Goal: Register for event/course

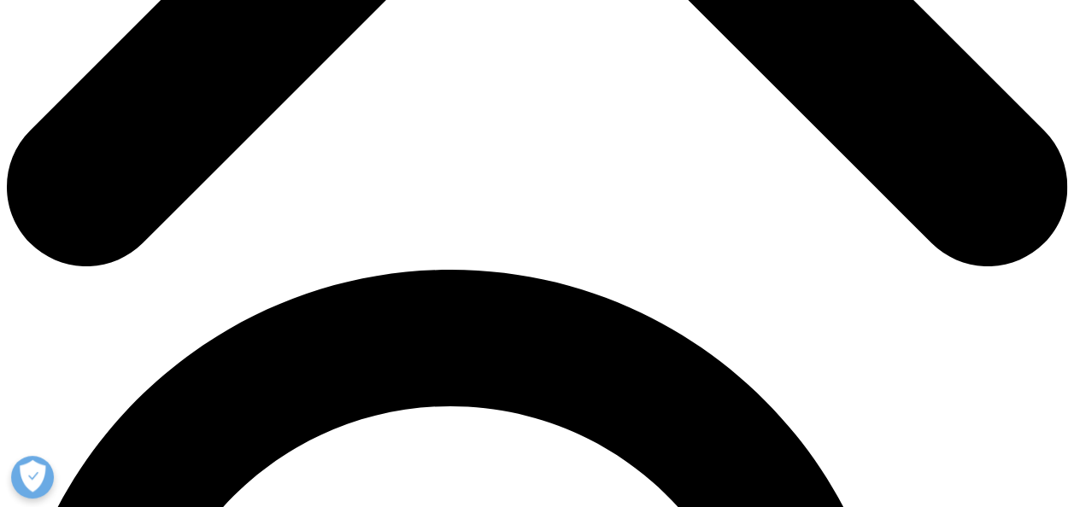
scroll to position [851, 0]
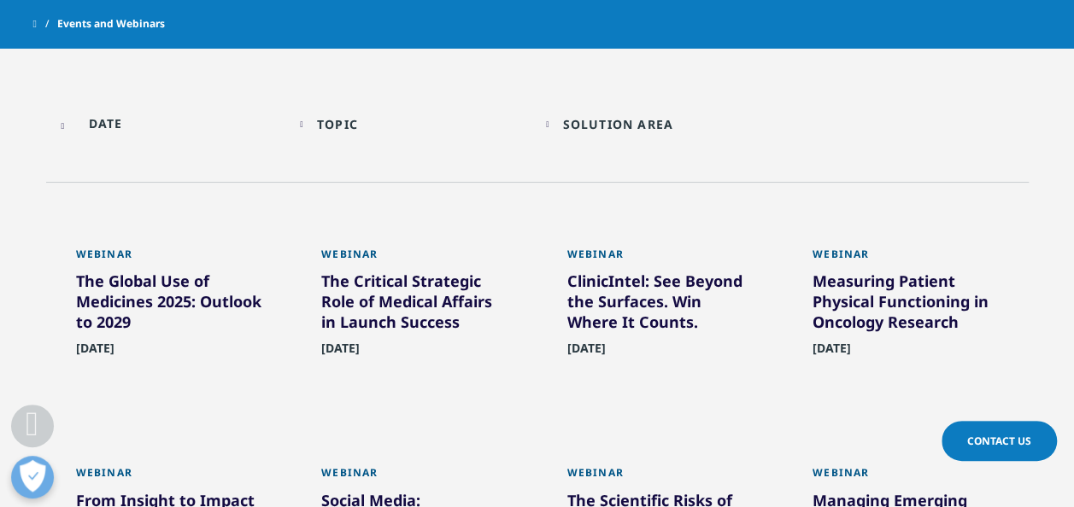
click at [358, 255] on div "Webinar" at bounding box center [414, 259] width 186 height 23
click at [383, 311] on div "The Critical Strategic Role of Medical Affairs in Launch Success" at bounding box center [414, 305] width 186 height 68
click at [383, 313] on div "The Critical Strategic Role of Medical Affairs in Launch Success" at bounding box center [414, 305] width 186 height 68
click at [383, 312] on div "The Critical Strategic Role of Medical Affairs in Launch Success" at bounding box center [414, 305] width 186 height 68
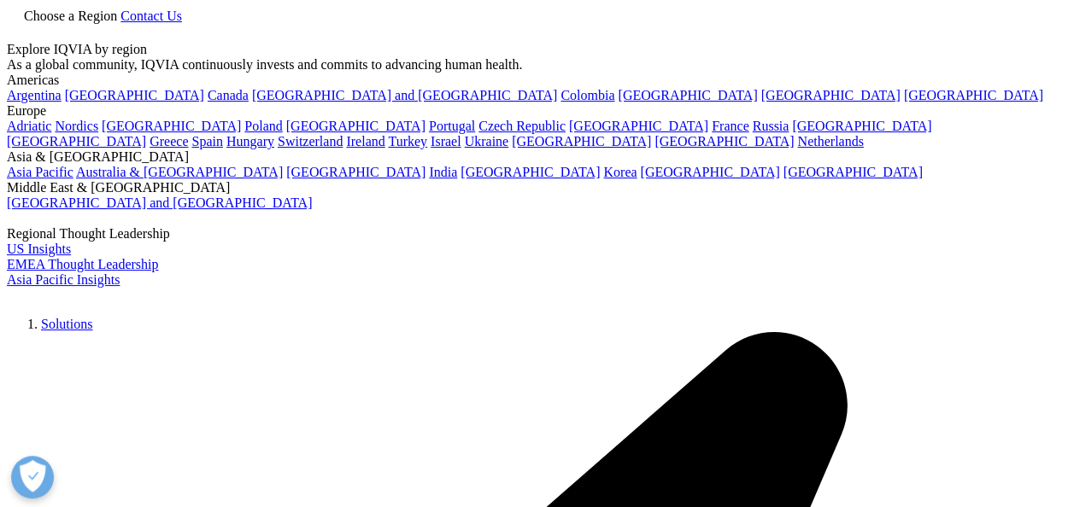
scroll to position [704, 1008]
